Goal: Find specific page/section: Find specific page/section

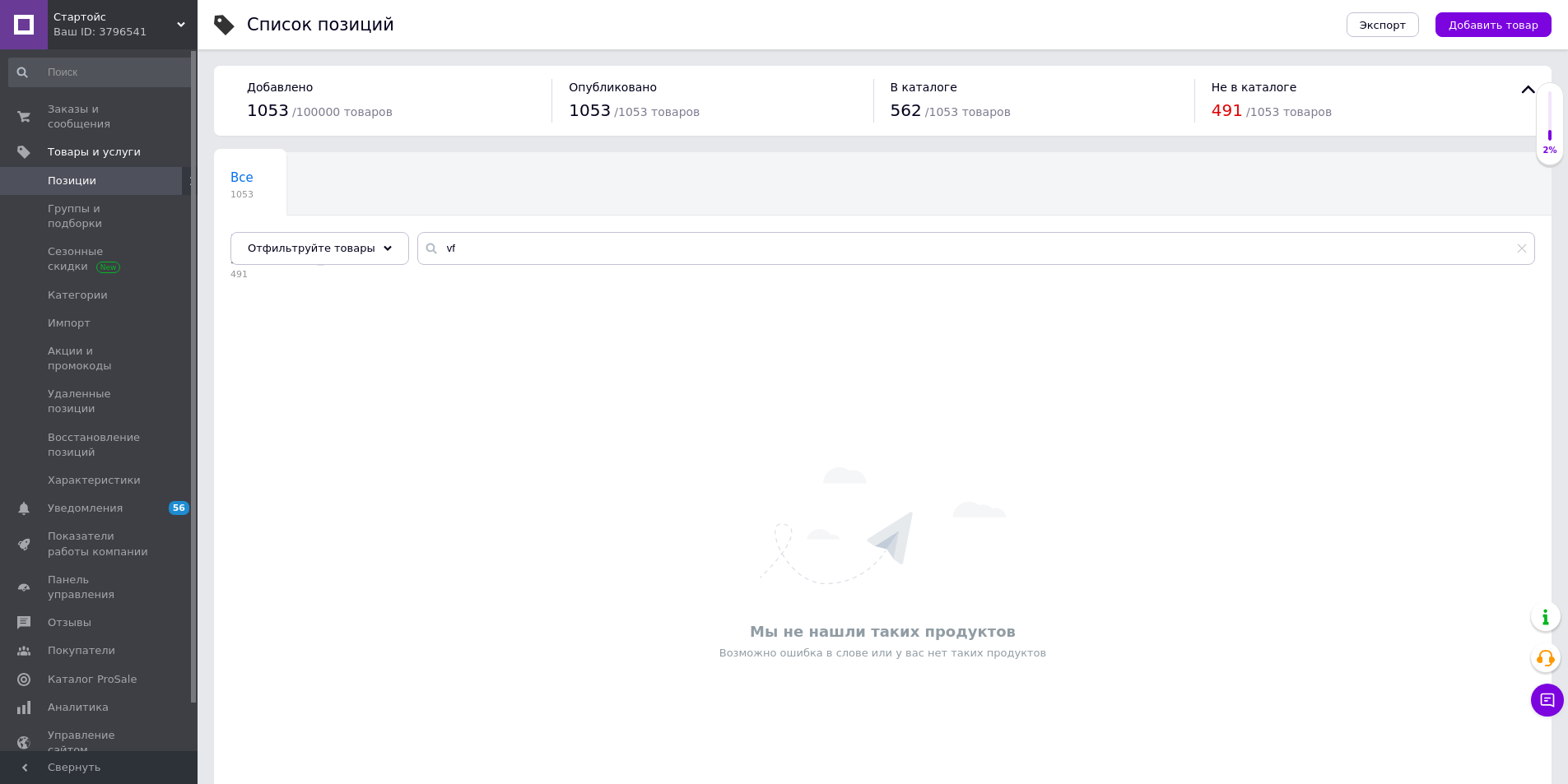
type input "v"
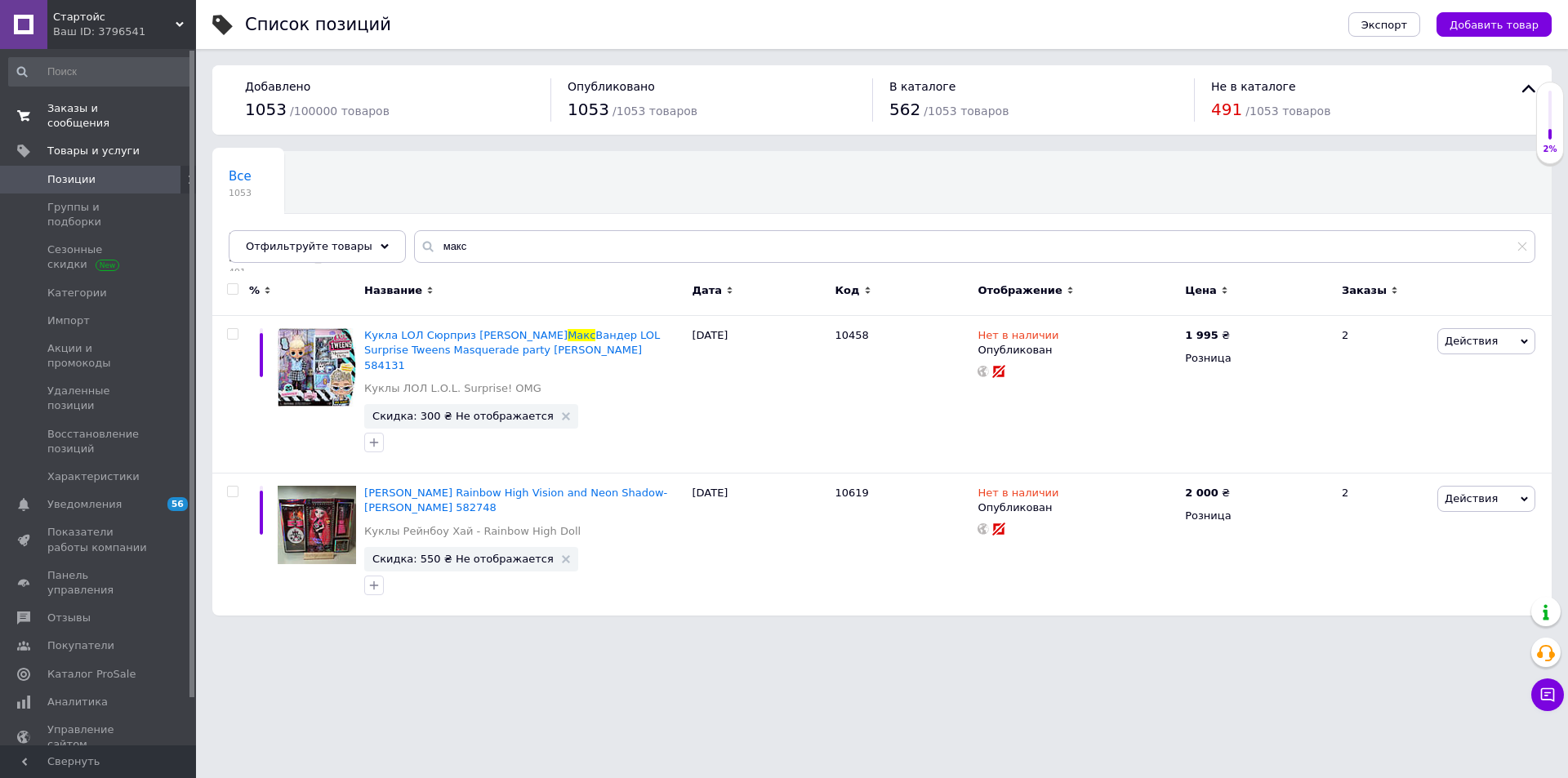
type input "макс"
click at [127, 106] on span "Заказы и сообщения" at bounding box center [99, 116] width 103 height 30
